Goal: Answer question/provide support: Share knowledge or assist other users

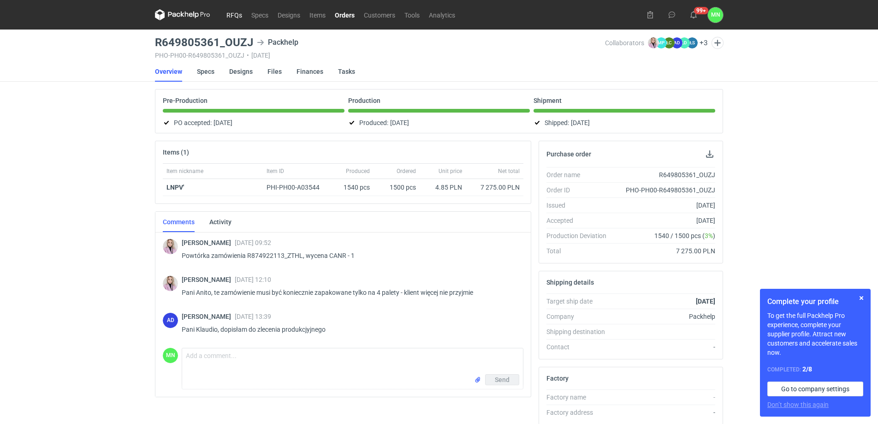
click at [232, 15] on link "RFQs" at bounding box center [234, 14] width 25 height 11
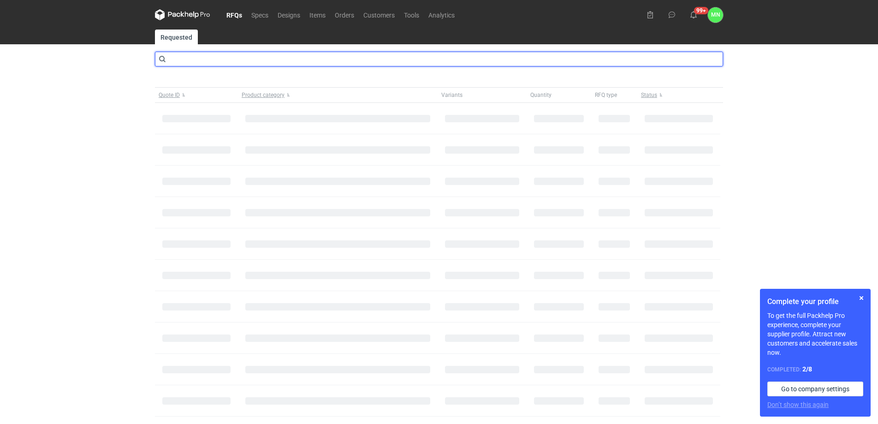
click at [185, 61] on input "text" at bounding box center [439, 59] width 568 height 15
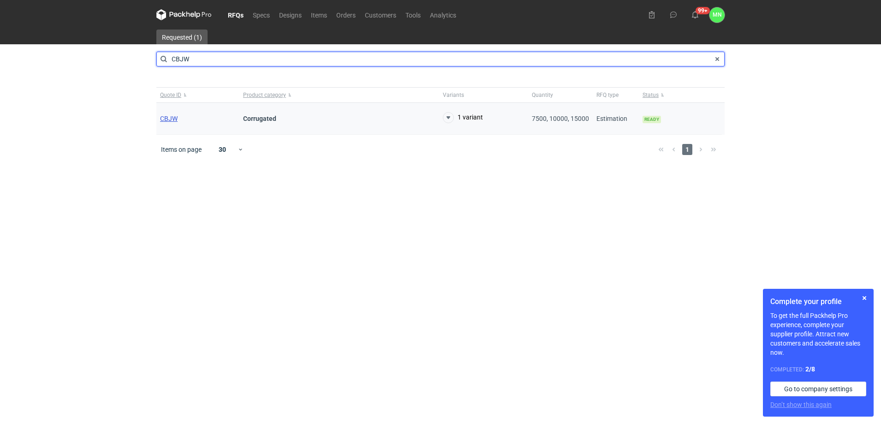
type input "CBJW"
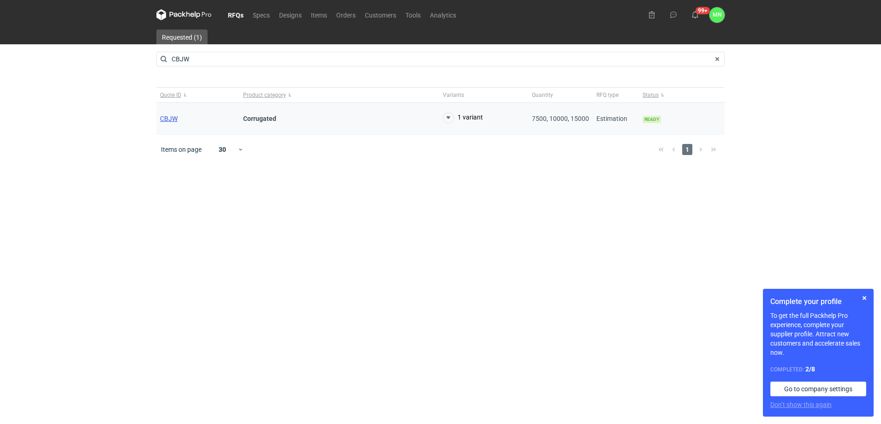
click at [171, 120] on span "CBJW" at bounding box center [169, 118] width 18 height 7
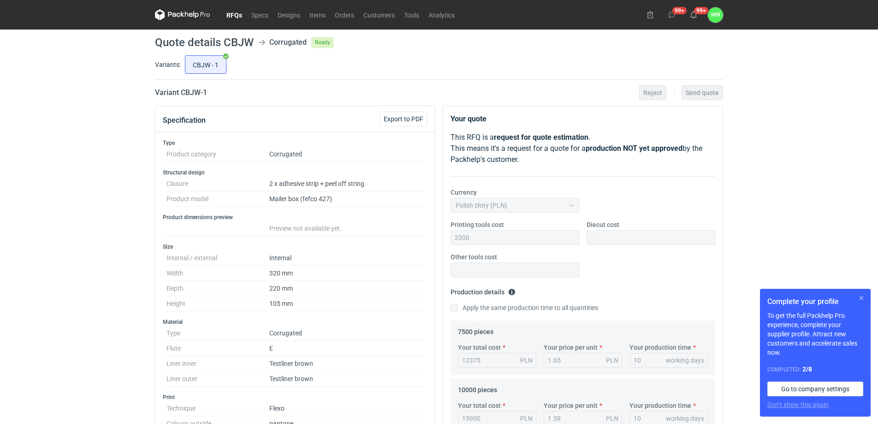
click at [862, 297] on button "button" at bounding box center [861, 298] width 11 height 11
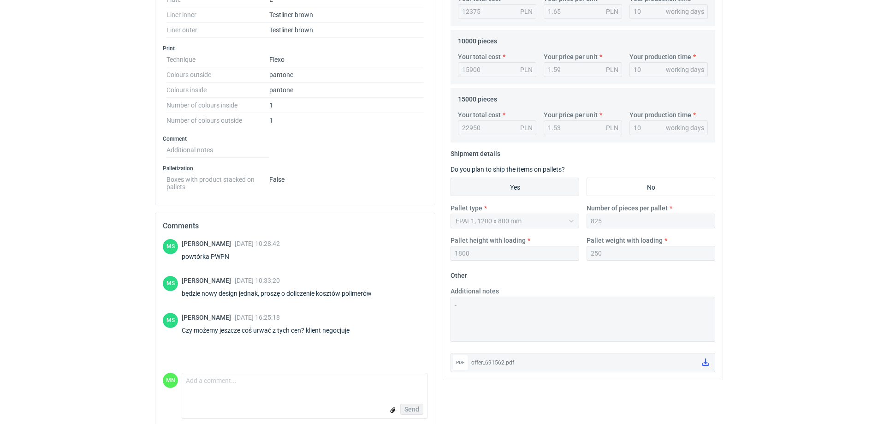
scroll to position [359, 0]
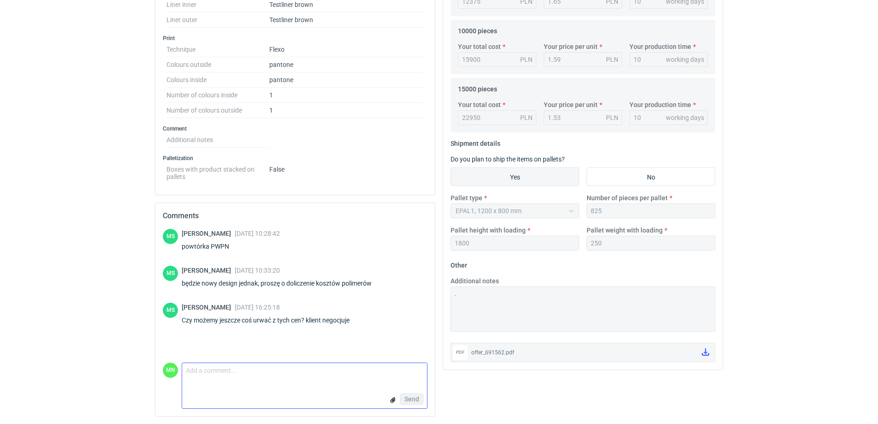
click at [219, 372] on textarea "Comment message" at bounding box center [304, 372] width 245 height 19
click at [269, 370] on textarea "Comment message" at bounding box center [304, 372] width 245 height 19
type textarea "P"
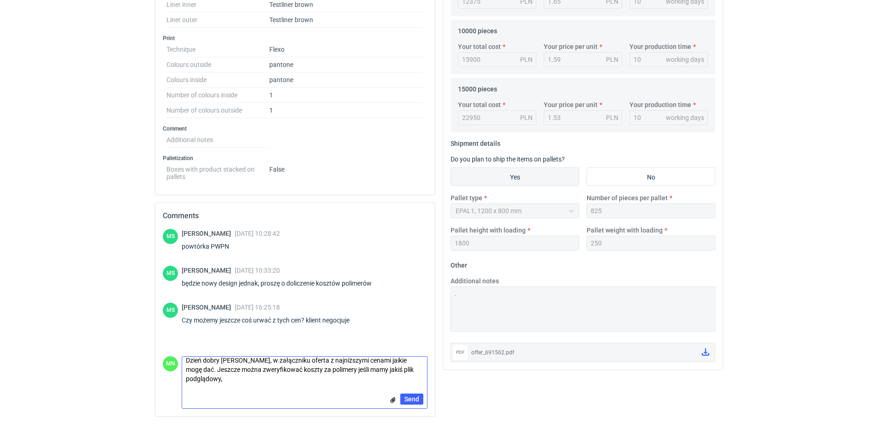
scroll to position [0, 0]
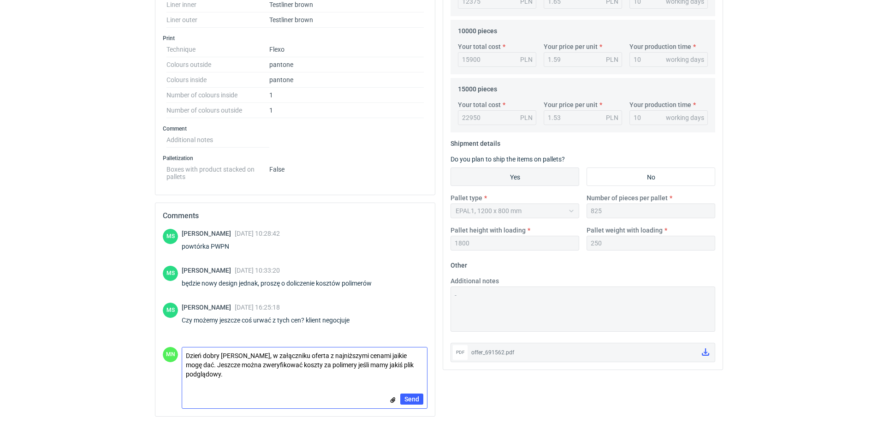
click at [196, 361] on textarea "Dzień dobry Panie Macieju, w załączniku oferta z najniższymi cenami jaikie mogę…" at bounding box center [304, 364] width 245 height 35
click at [268, 362] on textarea "Dzień dobry Panie Macieju, w załączniku oferta z najniższymi cenami jakie mogę …" at bounding box center [304, 364] width 245 height 35
click at [236, 362] on textarea "Dzień dobry Panie Macieju, w załączniku oferta z najniższymi cenami jakie mogę …" at bounding box center [304, 364] width 245 height 35
paste textarea "można"
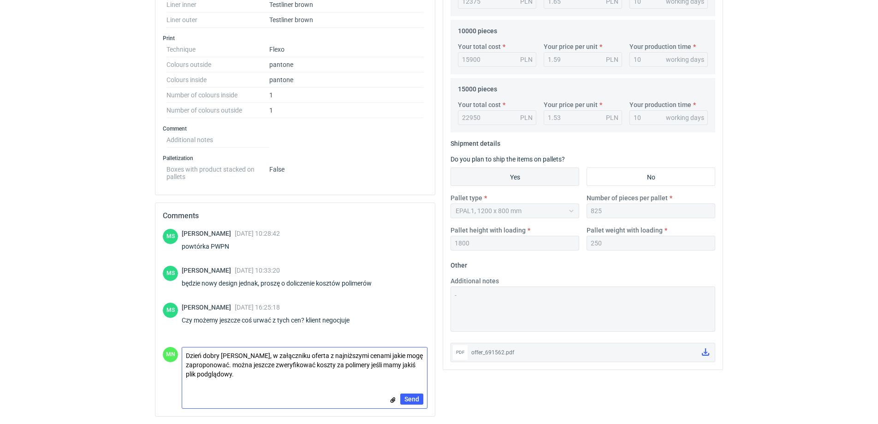
click at [235, 362] on textarea "Dzień dobry Panie Macieju, w załączniku oferta z najniższymi cenami jakie mogę …" at bounding box center [304, 364] width 245 height 35
click at [408, 363] on textarea "Dzień dobry Panie Macieju, w załączniku oferta z najniższymi cenami jakie mogę …" at bounding box center [304, 364] width 245 height 35
click at [259, 368] on textarea "Dzień dobry Panie Macieju, w załączniku oferta z najniższymi cenami jakie mogę …" at bounding box center [304, 364] width 245 height 35
click at [248, 370] on textarea "Dzień dobry Panie Macieju, w załączniku oferta z najniższymi cenami jakie mogę …" at bounding box center [304, 364] width 245 height 35
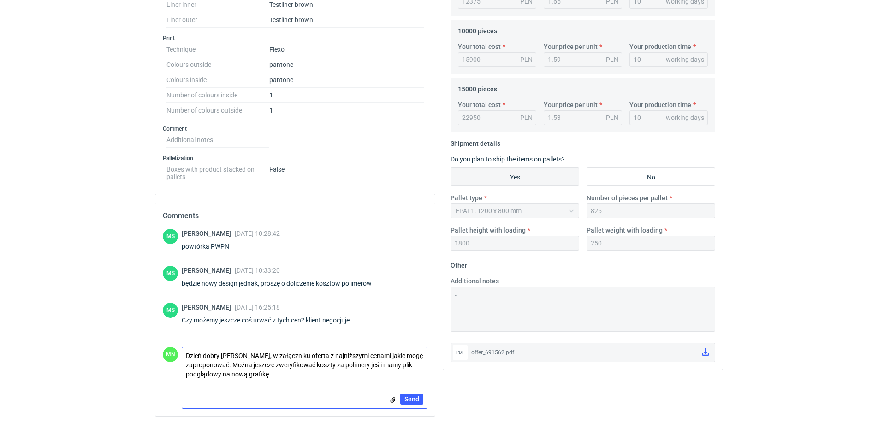
type textarea "Dzień dobry Panie Macieju, w załączniku oferta z najniższymi cenami jakie mogę …"
click at [391, 398] on input "file" at bounding box center [392, 400] width 7 height 10
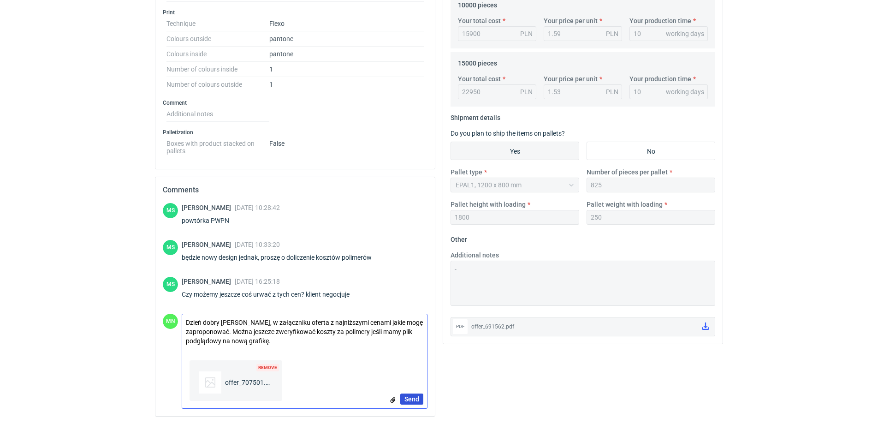
click at [411, 398] on span "Send" at bounding box center [412, 399] width 15 height 6
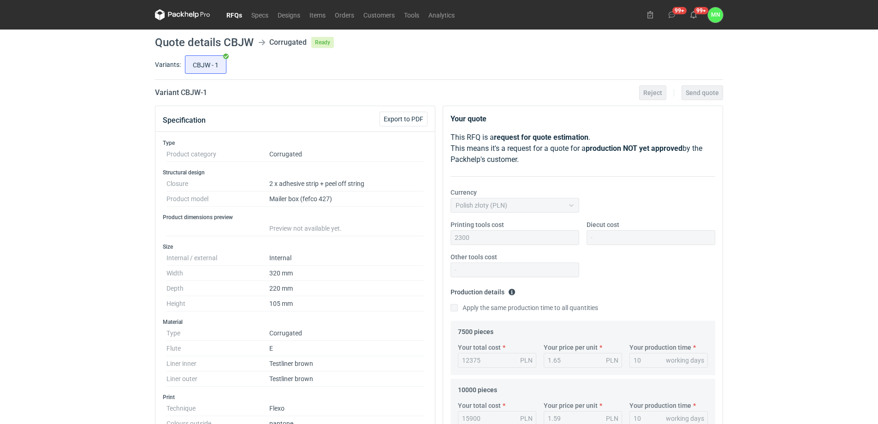
click at [239, 15] on link "RFQs" at bounding box center [234, 14] width 25 height 11
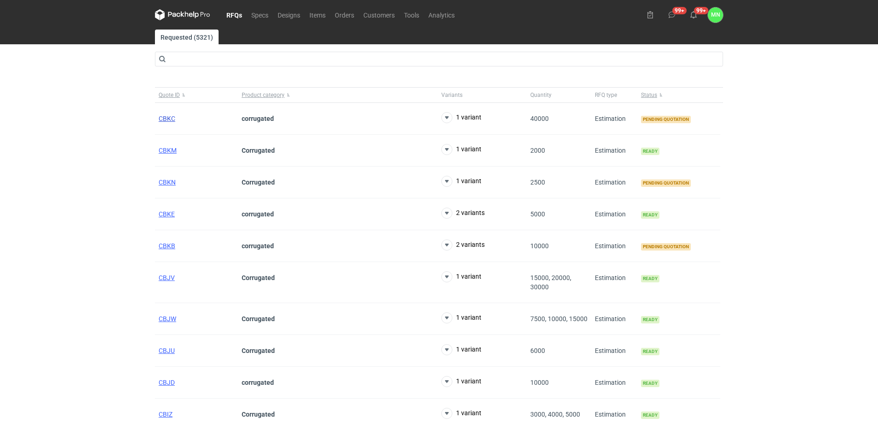
click at [171, 117] on span "CBKC" at bounding box center [167, 118] width 17 height 7
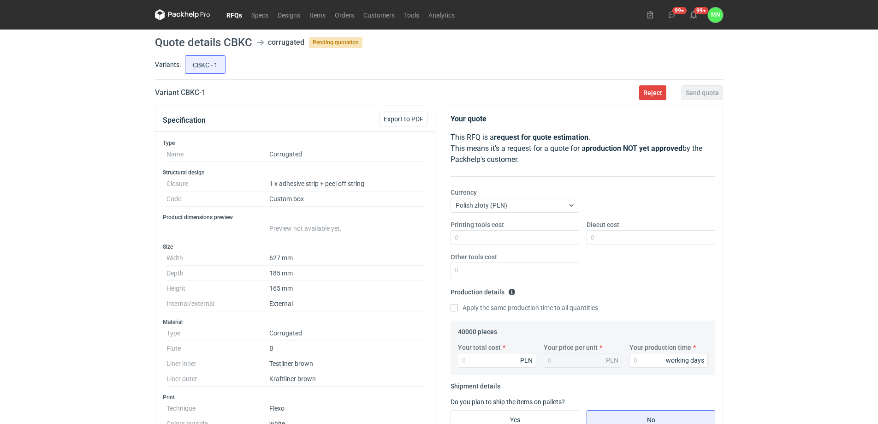
drag, startPoint x: 238, startPoint y: 11, endPoint x: 242, endPoint y: 16, distance: 5.9
click at [237, 11] on link "RFQs" at bounding box center [234, 14] width 25 height 11
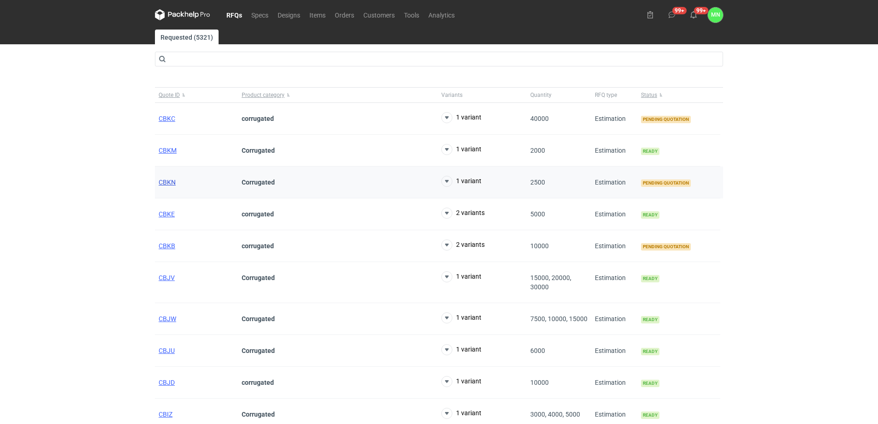
click at [170, 179] on span "CBKN" at bounding box center [167, 182] width 17 height 7
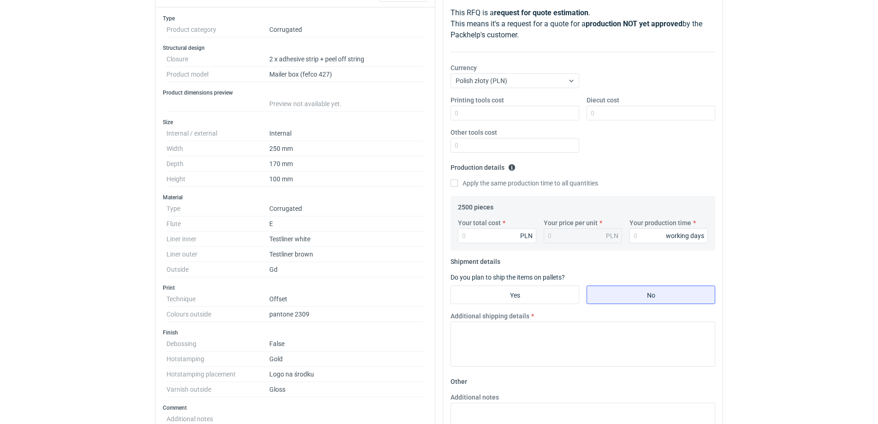
scroll to position [58, 0]
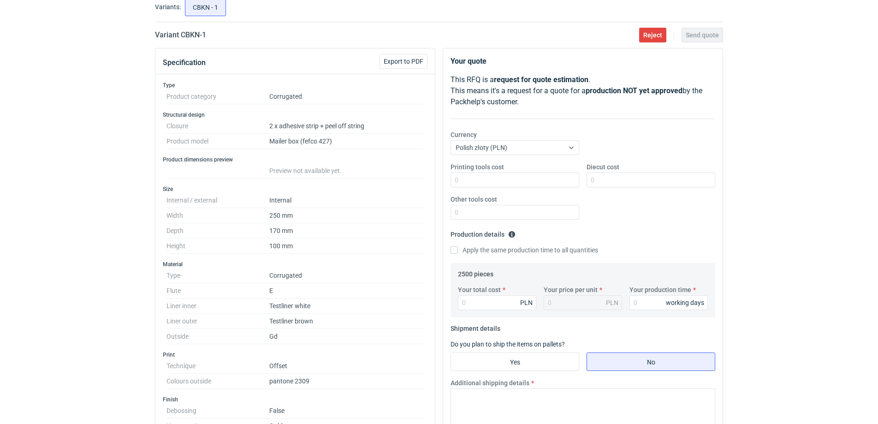
click at [189, 38] on h2 "Variant CBKN - 1" at bounding box center [180, 35] width 51 height 11
copy h2 "CBKN"
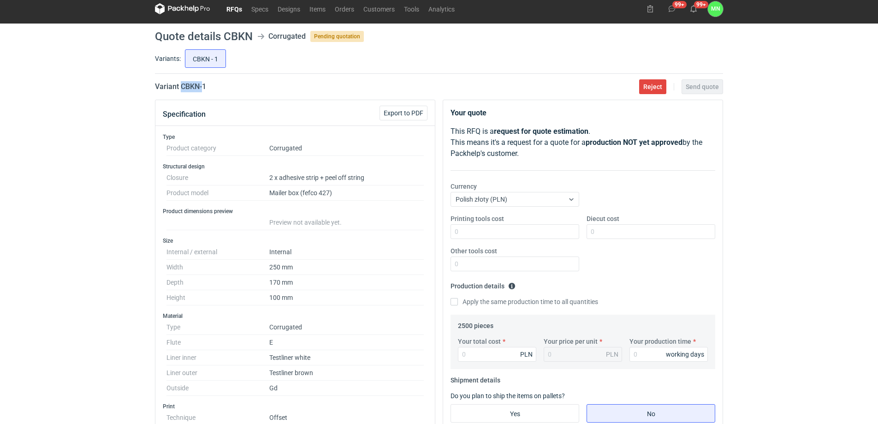
scroll to position [0, 0]
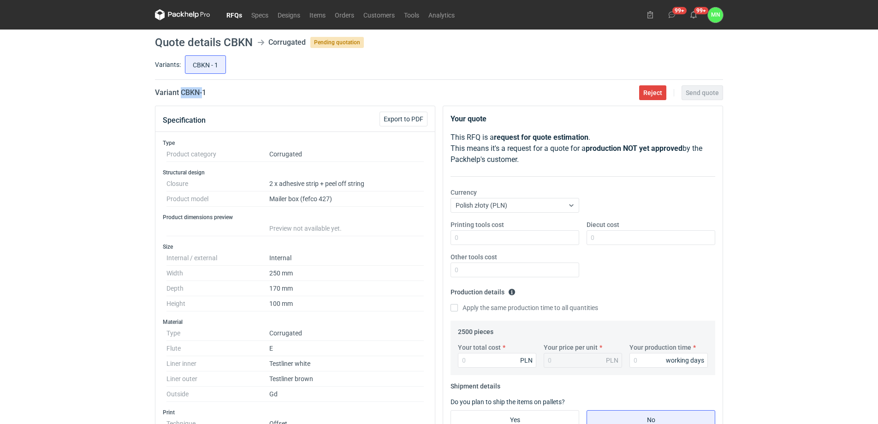
click at [233, 12] on link "RFQs" at bounding box center [234, 14] width 25 height 11
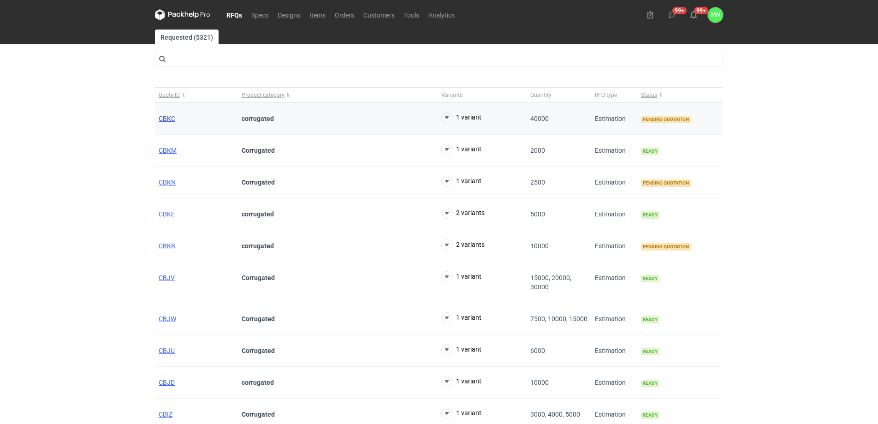
click at [172, 119] on span "CBKC" at bounding box center [167, 118] width 17 height 7
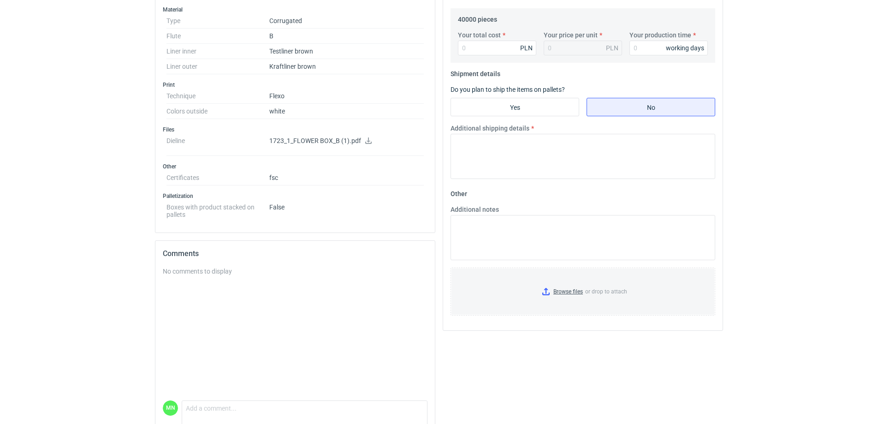
scroll to position [346, 0]
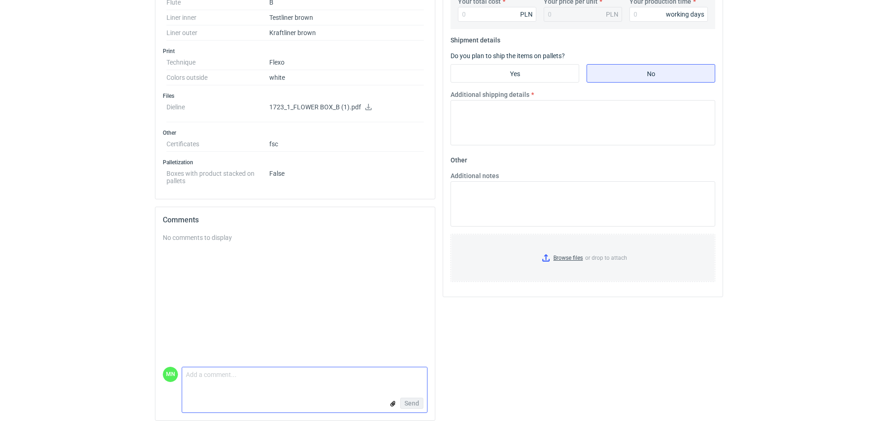
click at [259, 384] on textarea "Comment message" at bounding box center [304, 376] width 245 height 19
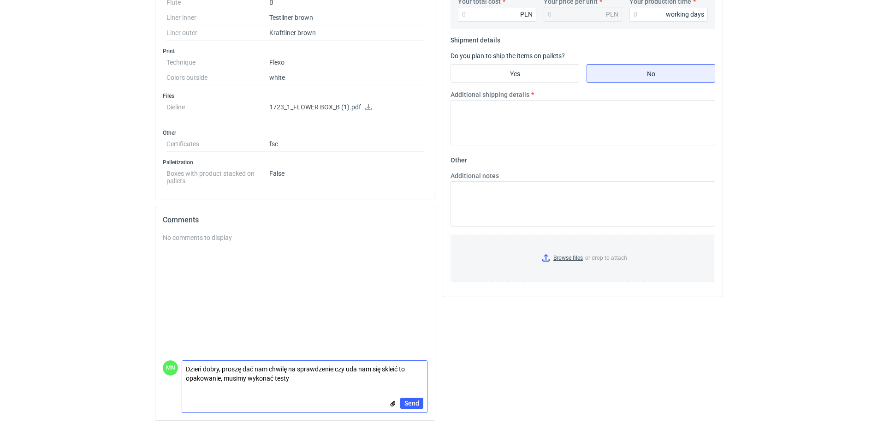
scroll to position [0, 0]
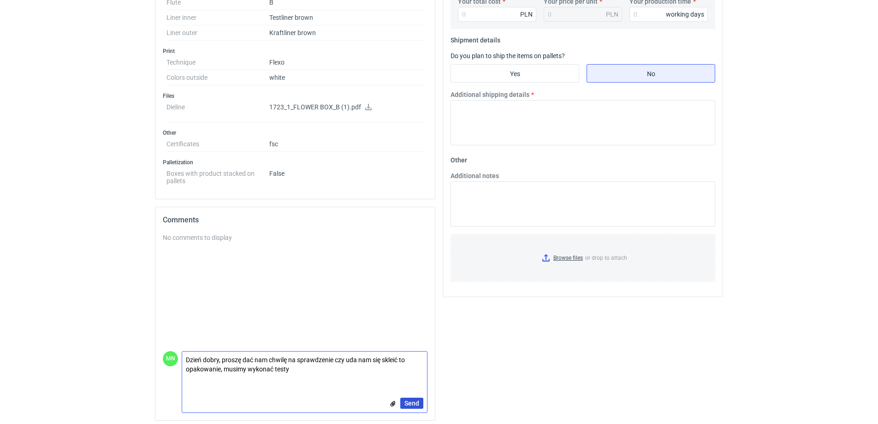
type textarea "Dzień dobry, proszę dać nam chwilę na sprawdzenie czy uda nam się skleić to opa…"
click at [414, 401] on span "Send" at bounding box center [412, 403] width 15 height 6
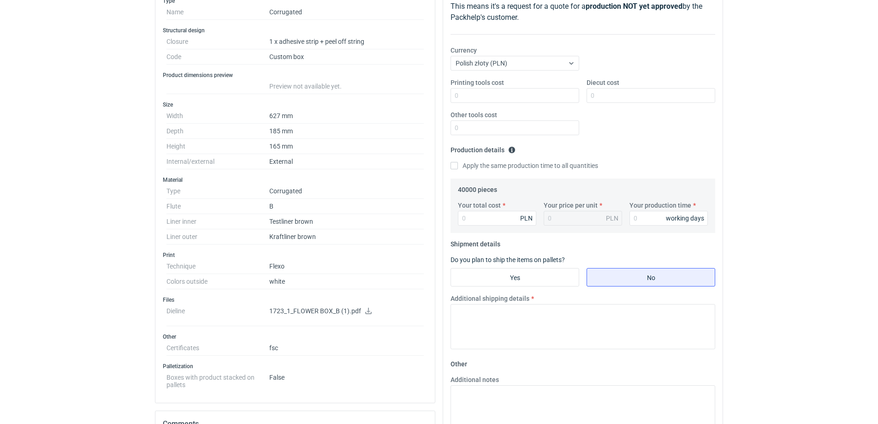
scroll to position [58, 0]
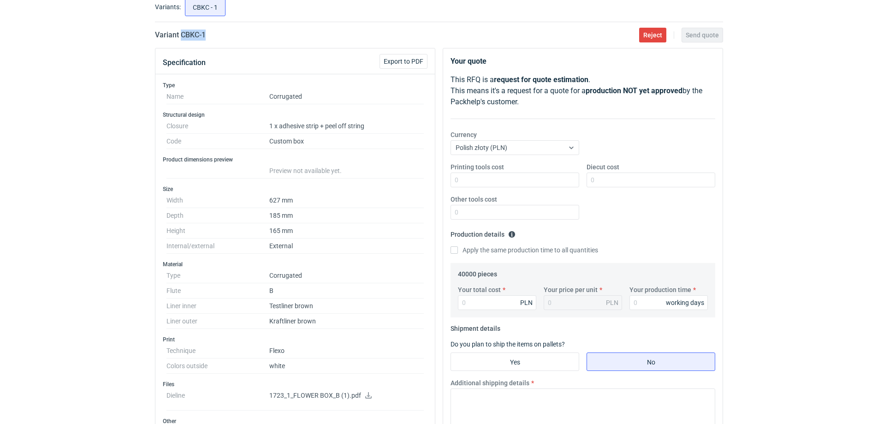
drag, startPoint x: 222, startPoint y: 36, endPoint x: 181, endPoint y: 37, distance: 41.1
click at [181, 37] on div "Variant CBKC - 1 Reject Send quote" at bounding box center [439, 35] width 568 height 11
copy h2 "CBKC - 1"
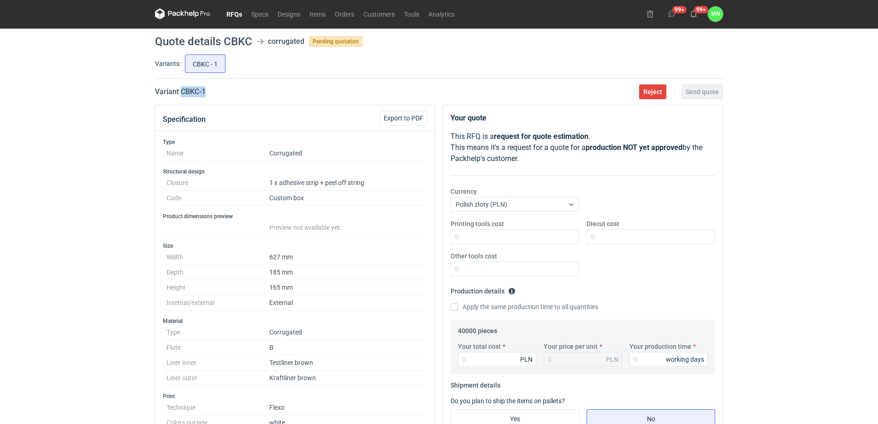
scroll to position [0, 0]
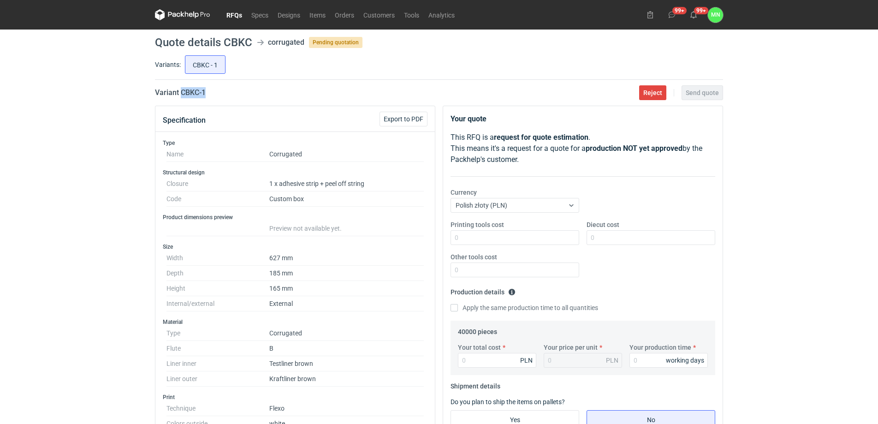
drag, startPoint x: 238, startPoint y: 17, endPoint x: 238, endPoint y: 24, distance: 7.8
click at [238, 17] on link "RFQs" at bounding box center [234, 14] width 25 height 11
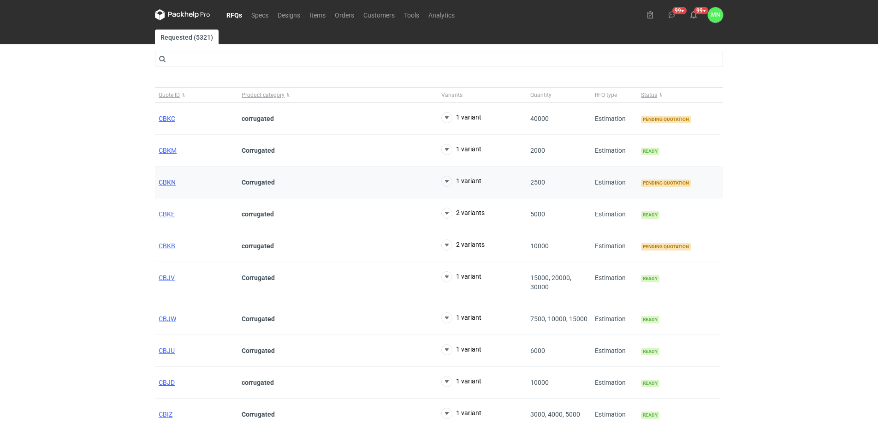
click at [163, 179] on span "CBKN" at bounding box center [167, 182] width 17 height 7
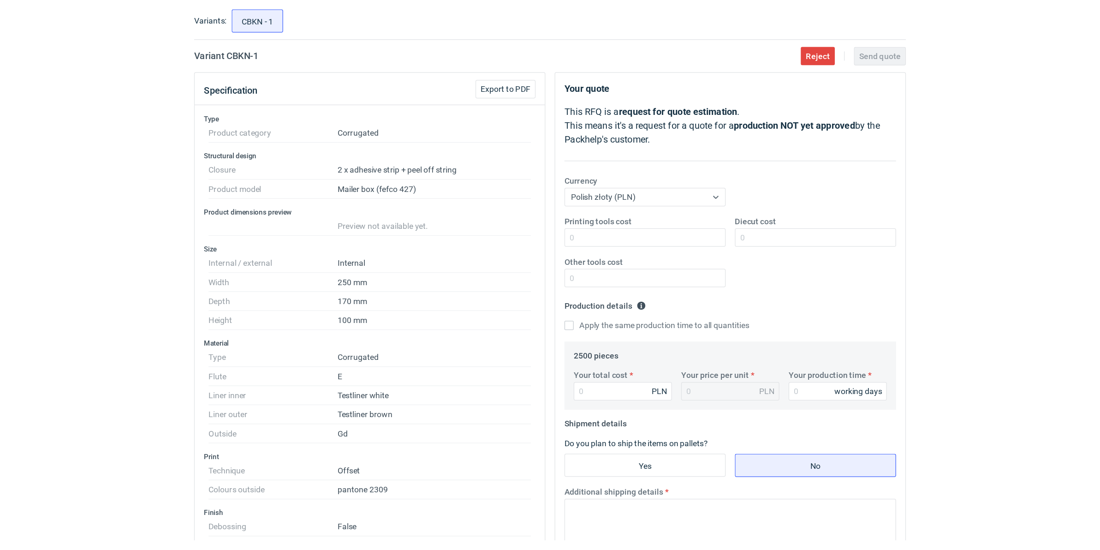
scroll to position [58, 0]
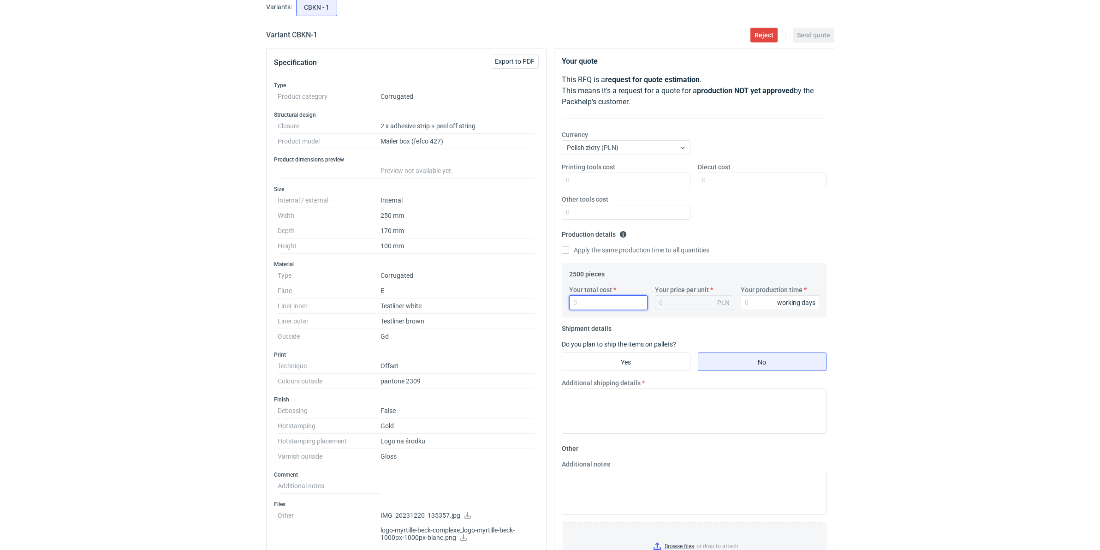
click at [603, 305] on input "Your total cost" at bounding box center [608, 302] width 78 height 15
click at [586, 291] on label "Your total cost" at bounding box center [590, 289] width 43 height 9
click at [586, 295] on input "Your total cost" at bounding box center [608, 302] width 78 height 15
click at [583, 305] on input "Your total cost" at bounding box center [608, 302] width 78 height 15
type input "10850"
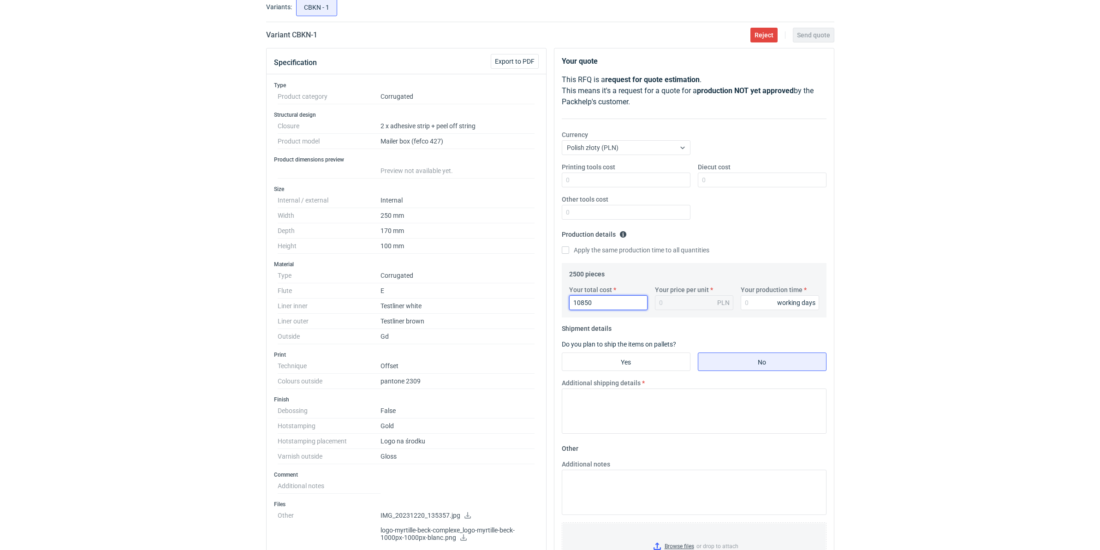
type input "4.34"
type input "10850"
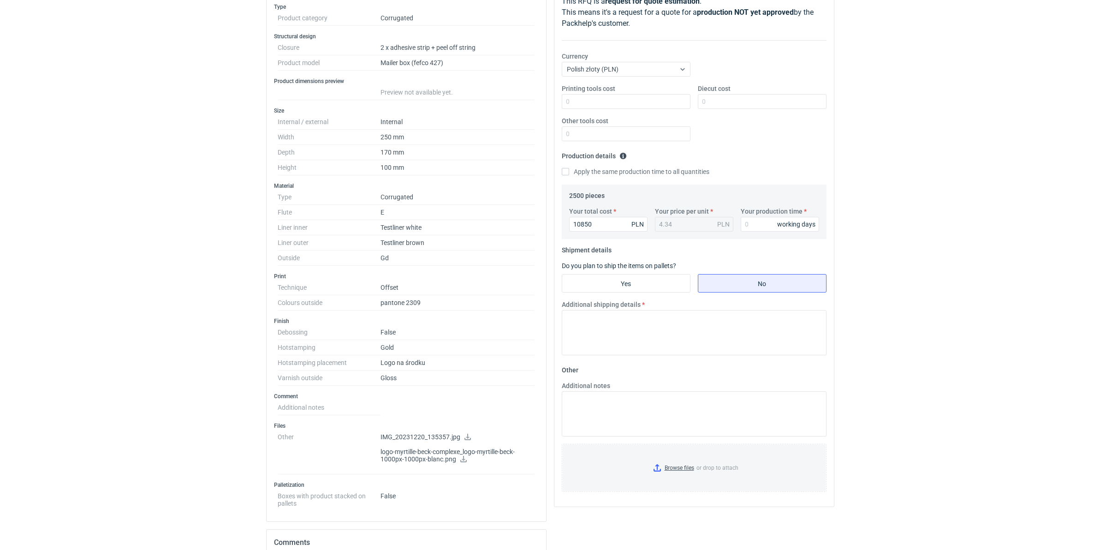
scroll to position [231, 0]
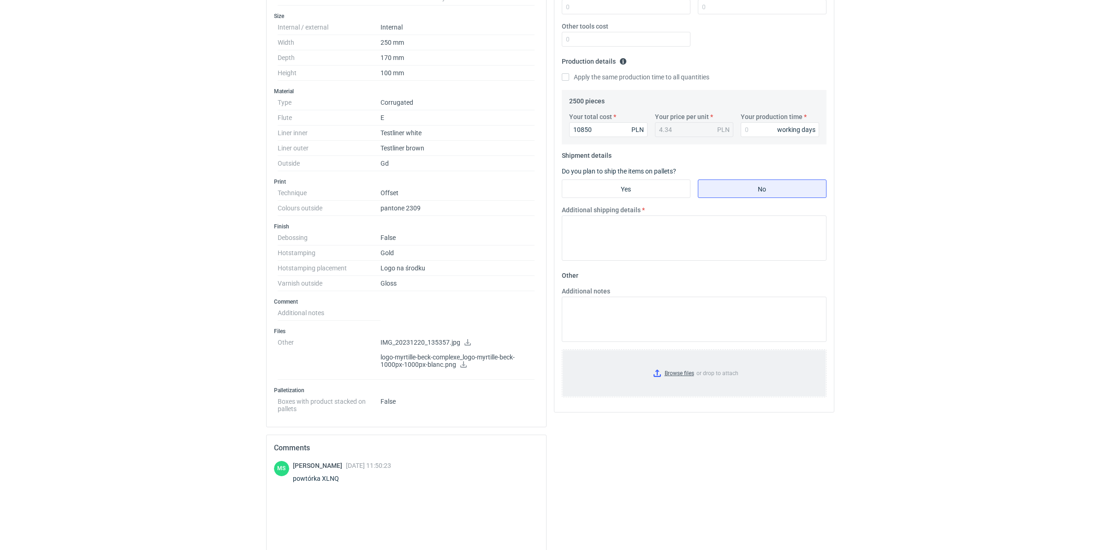
click at [674, 378] on input "Browse files or drop to attach" at bounding box center [694, 373] width 263 height 46
click at [755, 128] on input "Your production time" at bounding box center [780, 129] width 78 height 15
type input "18"
click at [616, 180] on label "Yes" at bounding box center [626, 188] width 129 height 18
click at [616, 180] on input "Yes" at bounding box center [626, 189] width 128 height 18
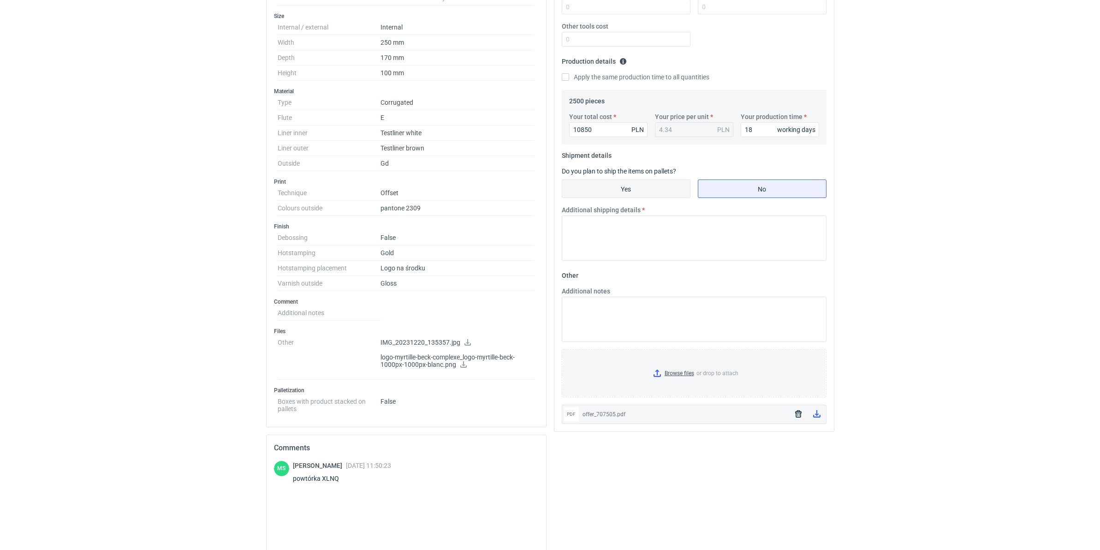
radio input "true"
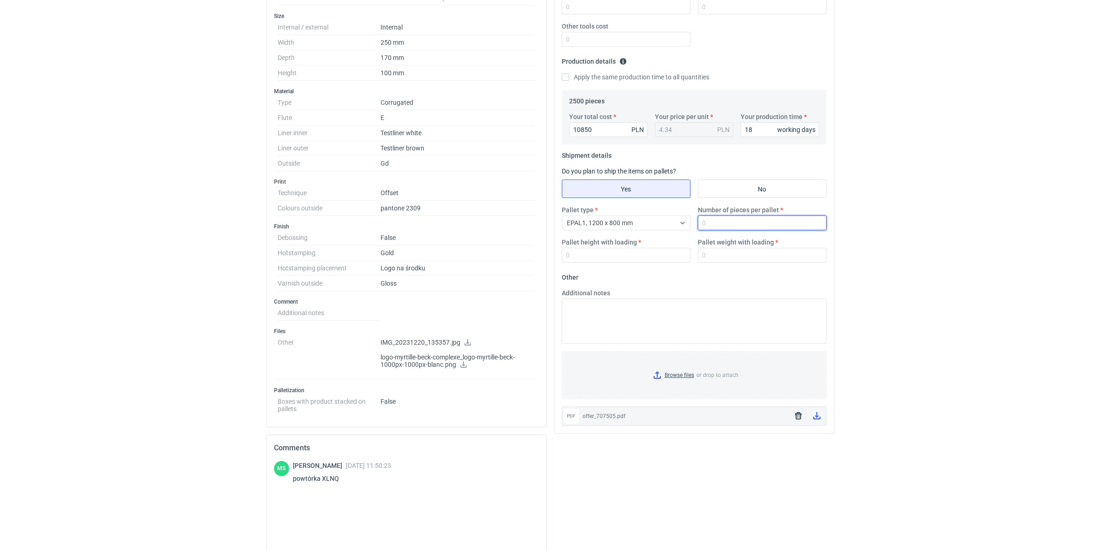
click at [718, 218] on input "Number of pieces per pallet" at bounding box center [762, 222] width 129 height 15
click at [726, 226] on input "Number of pieces per pallet" at bounding box center [762, 222] width 129 height 15
type input "1720"
type input "1800"
type input "540"
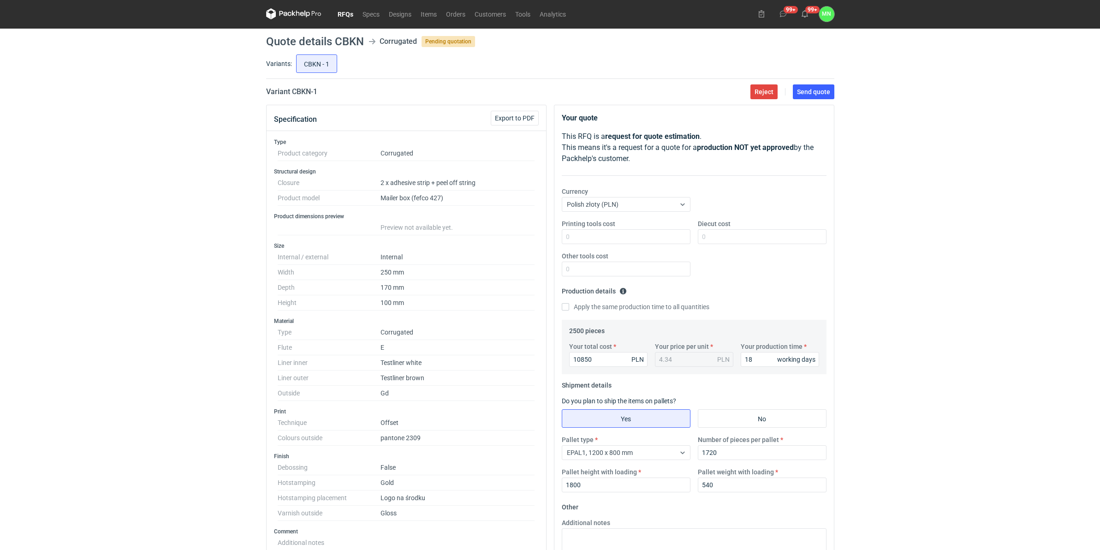
scroll to position [0, 0]
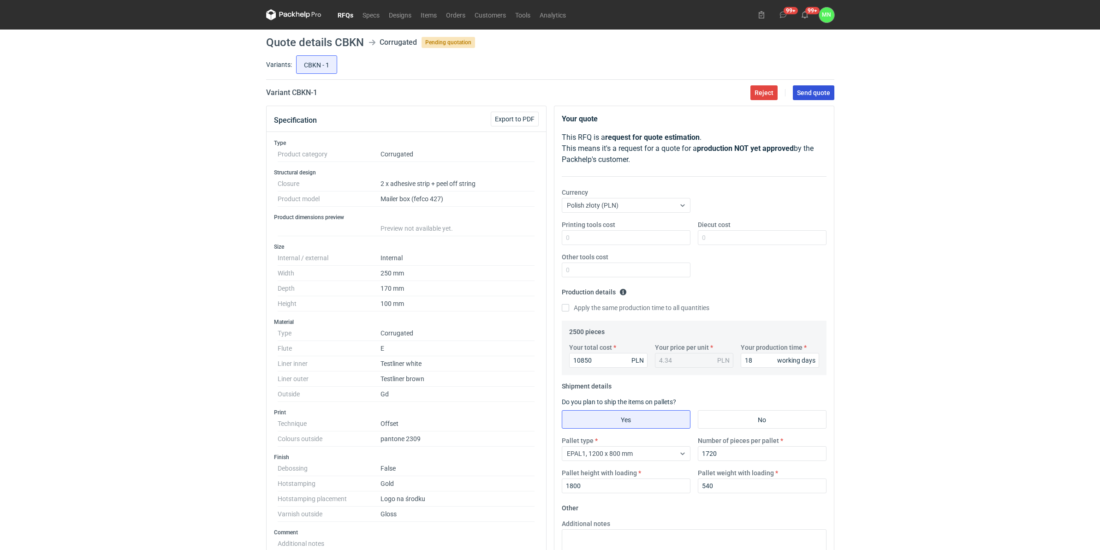
drag, startPoint x: 810, startPoint y: 97, endPoint x: 805, endPoint y: 103, distance: 7.2
click at [810, 97] on button "Send quote" at bounding box center [814, 92] width 42 height 15
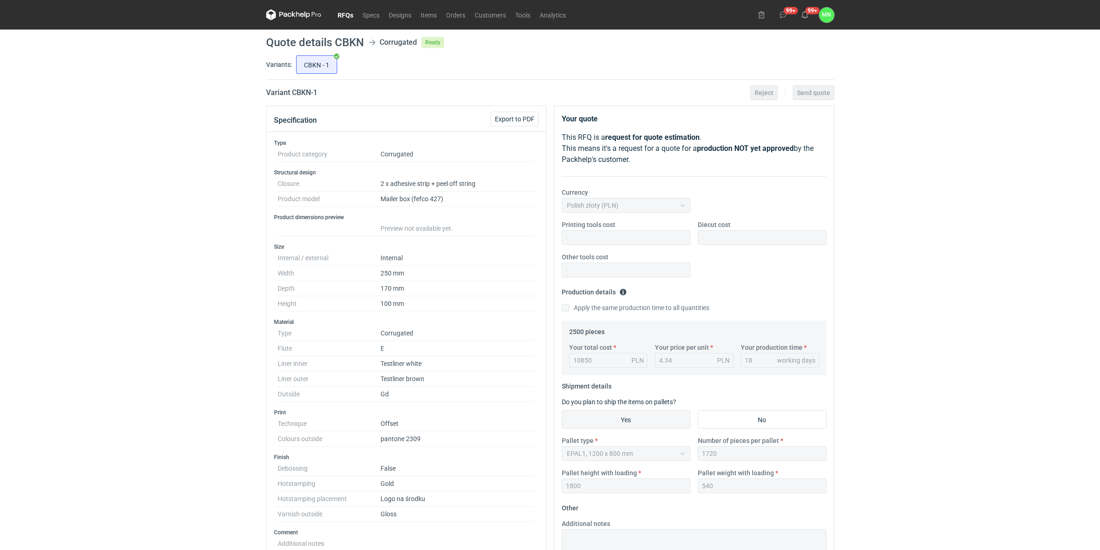
click at [344, 15] on link "RFQs" at bounding box center [345, 14] width 25 height 11
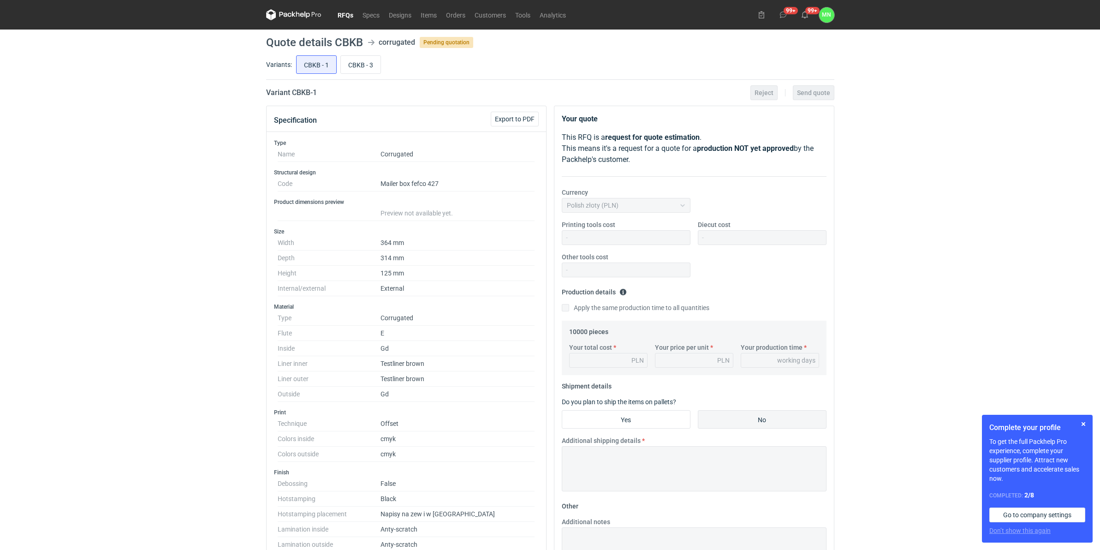
drag, startPoint x: 352, startPoint y: 65, endPoint x: 356, endPoint y: 105, distance: 39.9
click at [352, 66] on input "CBKB - 3" at bounding box center [361, 65] width 40 height 18
radio input "true"
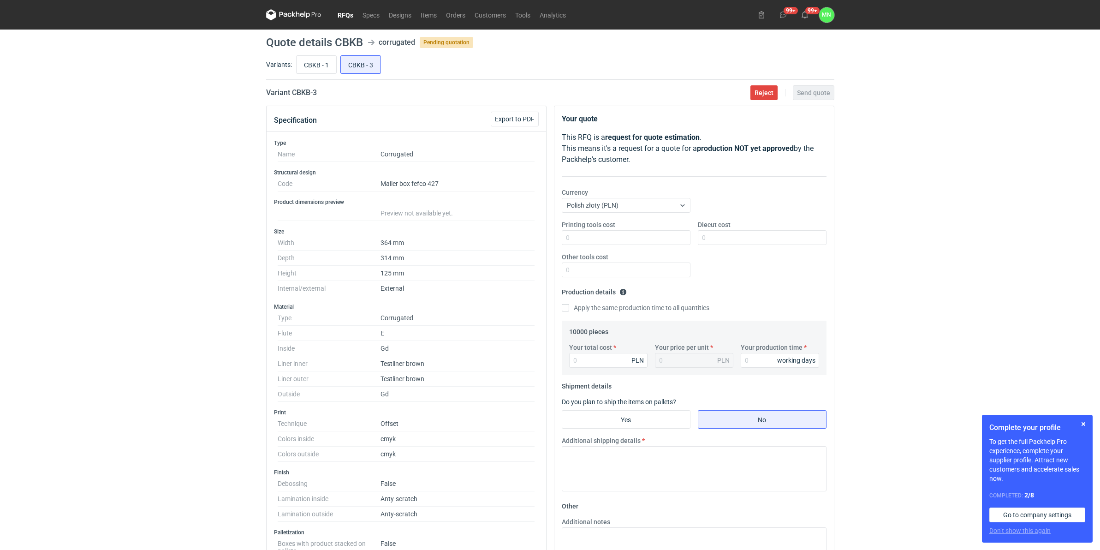
click at [301, 91] on h2 "Variant CBKB - 3" at bounding box center [291, 92] width 51 height 11
copy h2 "CBKB"
click at [304, 89] on h2 "Variant CBKB - 3" at bounding box center [291, 92] width 51 height 11
